Goal: Task Accomplishment & Management: Use online tool/utility

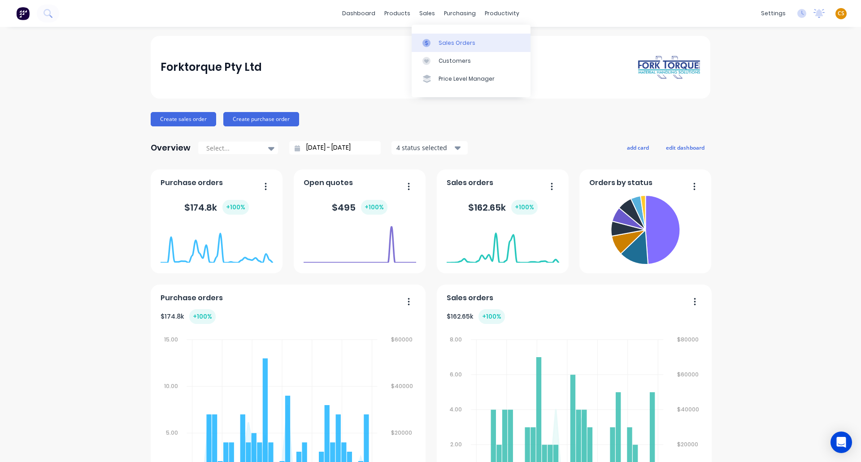
drag, startPoint x: 445, startPoint y: 42, endPoint x: 429, endPoint y: 51, distance: 18.5
click at [445, 42] on div "Sales Orders" at bounding box center [457, 43] width 37 height 8
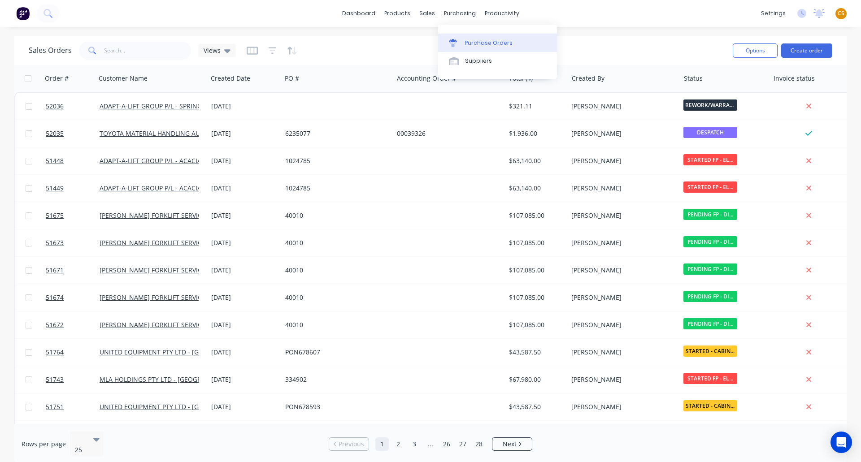
click at [482, 41] on div "Purchase Orders" at bounding box center [489, 43] width 48 height 8
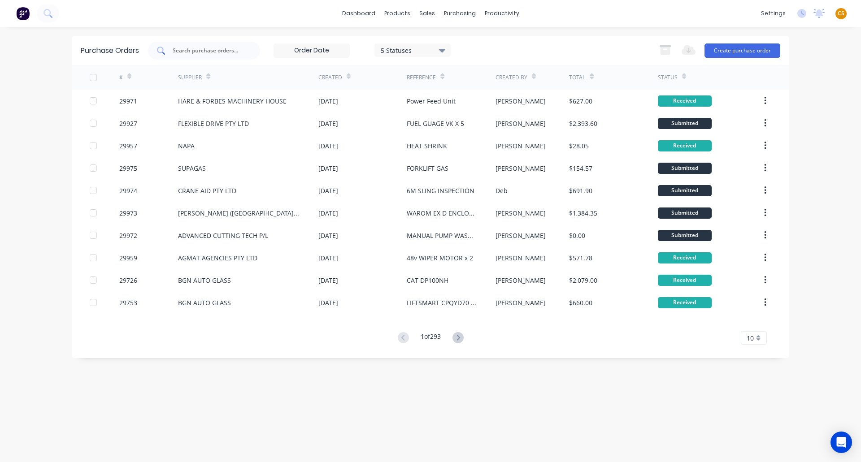
click at [198, 48] on input "text" at bounding box center [209, 50] width 74 height 9
type input "29944"
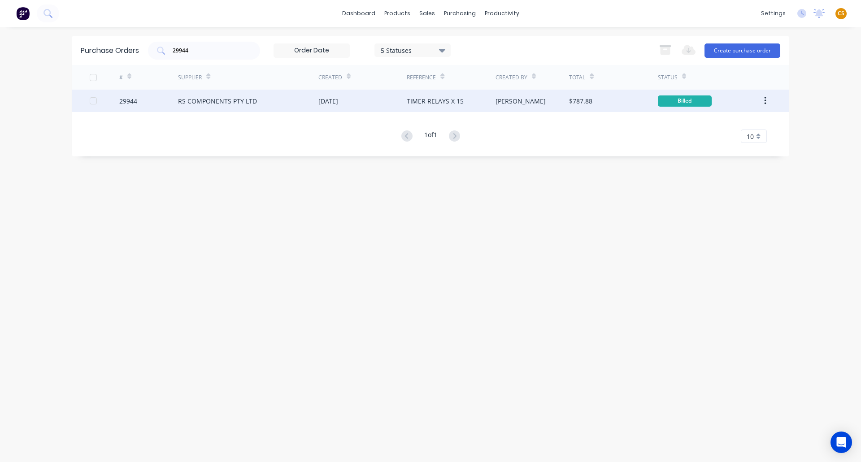
click at [201, 99] on div "RS COMPONENTS PTY LTD" at bounding box center [217, 100] width 79 height 9
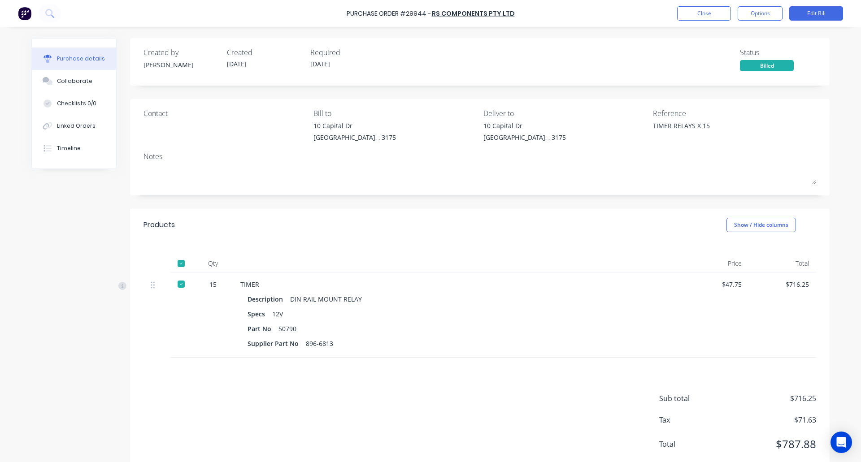
drag, startPoint x: 66, startPoint y: 366, endPoint x: 66, endPoint y: 356, distance: 10.8
click at [66, 366] on div "Created by [PERSON_NAME] Created [DATE] Required [DATE] Status Billed Contact B…" at bounding box center [430, 257] width 798 height 439
click at [74, 151] on div "Timeline" at bounding box center [69, 148] width 24 height 8
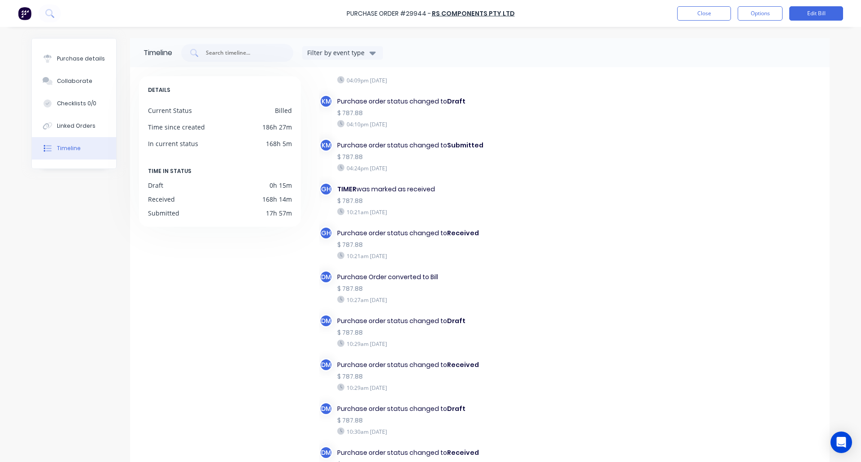
scroll to position [75, 0]
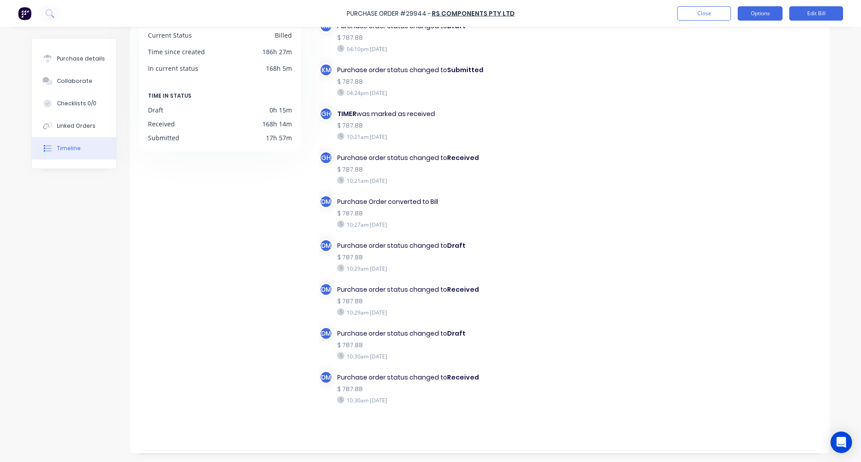
click at [754, 13] on button "Options" at bounding box center [760, 13] width 45 height 14
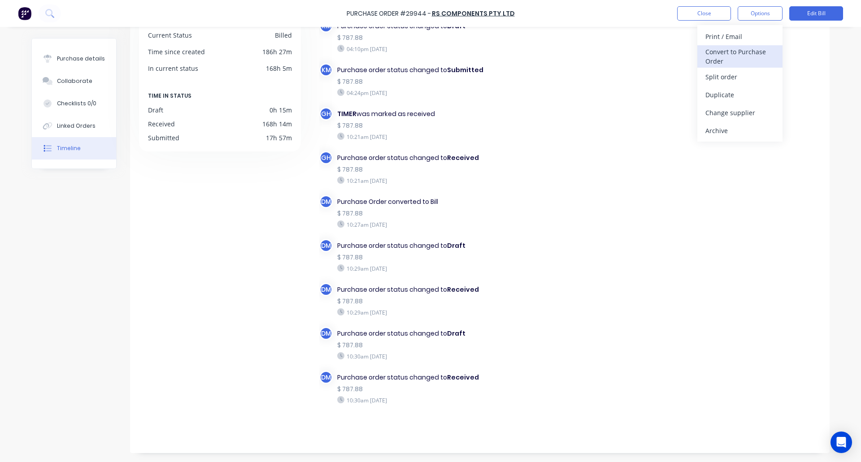
click at [724, 56] on div "Convert to Purchase Order" at bounding box center [739, 56] width 69 height 22
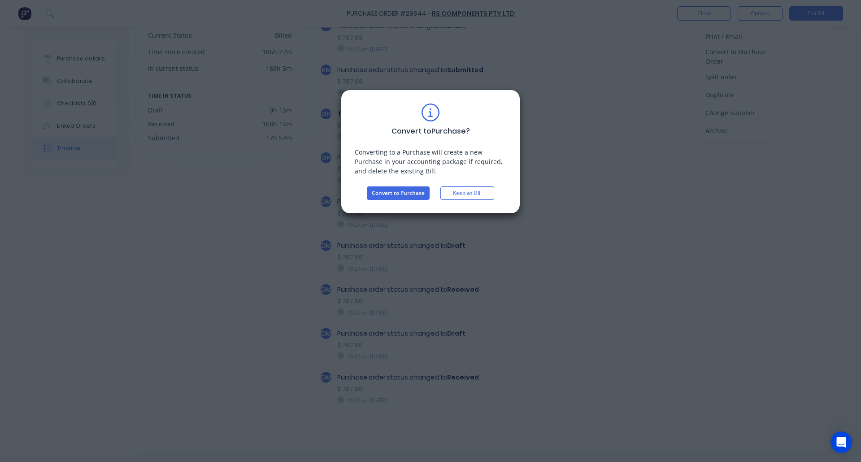
click at [29, 312] on div "Convert to Purchase ? Converting to a Purchase will create a new Purchase in yo…" at bounding box center [430, 231] width 861 height 462
drag, startPoint x: 48, startPoint y: 202, endPoint x: 32, endPoint y: 114, distance: 89.5
click at [48, 202] on div "Convert to Purchase ? Converting to a Purchase will create a new Purchase in yo…" at bounding box center [430, 231] width 861 height 462
click at [99, 211] on div "Convert to Purchase ? Converting to a Purchase will create a new Purchase in yo…" at bounding box center [430, 231] width 861 height 462
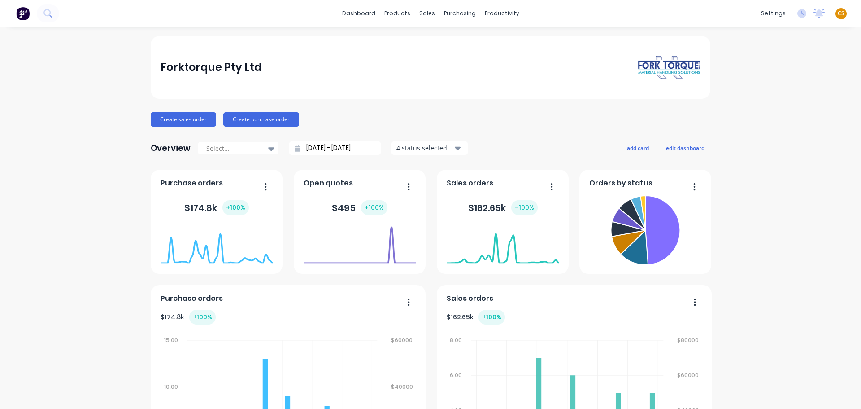
click at [838, 13] on span "CS" at bounding box center [841, 13] width 7 height 8
click at [769, 113] on button "Sign out" at bounding box center [785, 113] width 119 height 18
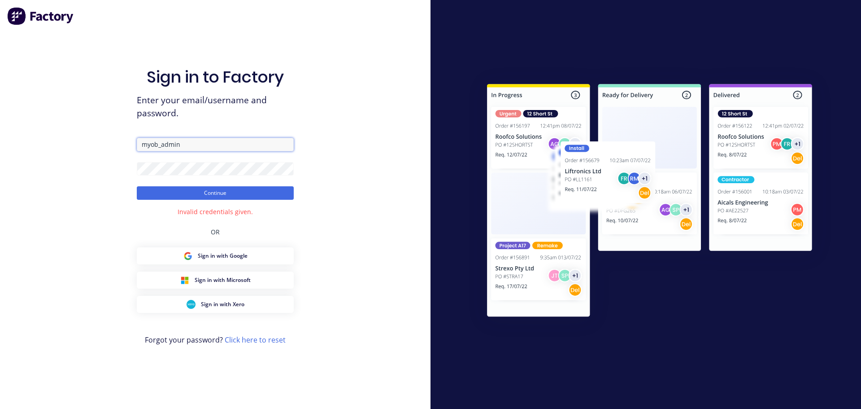
drag, startPoint x: 188, startPoint y: 145, endPoint x: 102, endPoint y: 143, distance: 86.1
click at [102, 143] on div "Sign in to Factory Enter your email/username and password. myob_admin Continue …" at bounding box center [215, 204] width 431 height 409
paste input "team@myob-factory.app"
type input "team@myob-factory.app"
click at [52, 160] on div "Sign in to Factory Enter your email/username and password. team@myob-factory.ap…" at bounding box center [215, 204] width 431 height 409
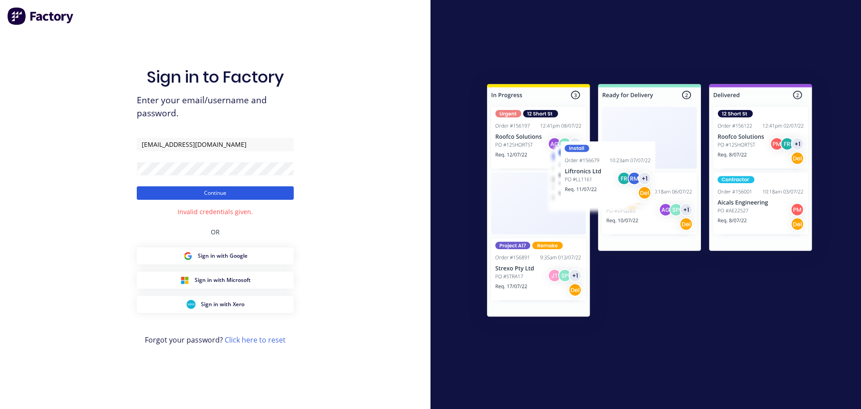
click at [284, 195] on button "Continue" at bounding box center [215, 192] width 157 height 13
